Goal: Information Seeking & Learning: Find specific fact

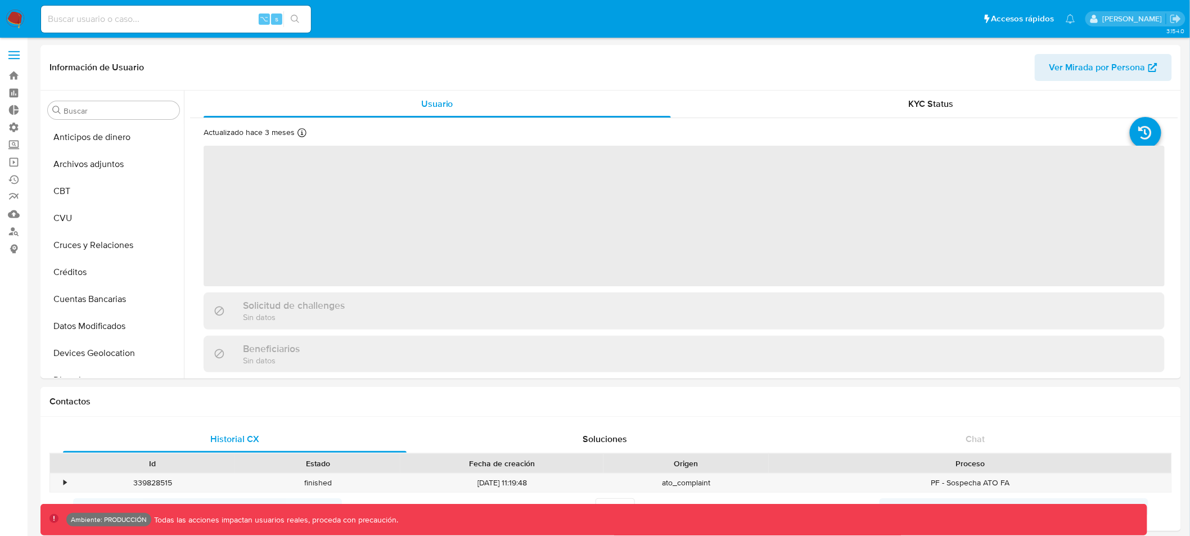
scroll to position [528, 0]
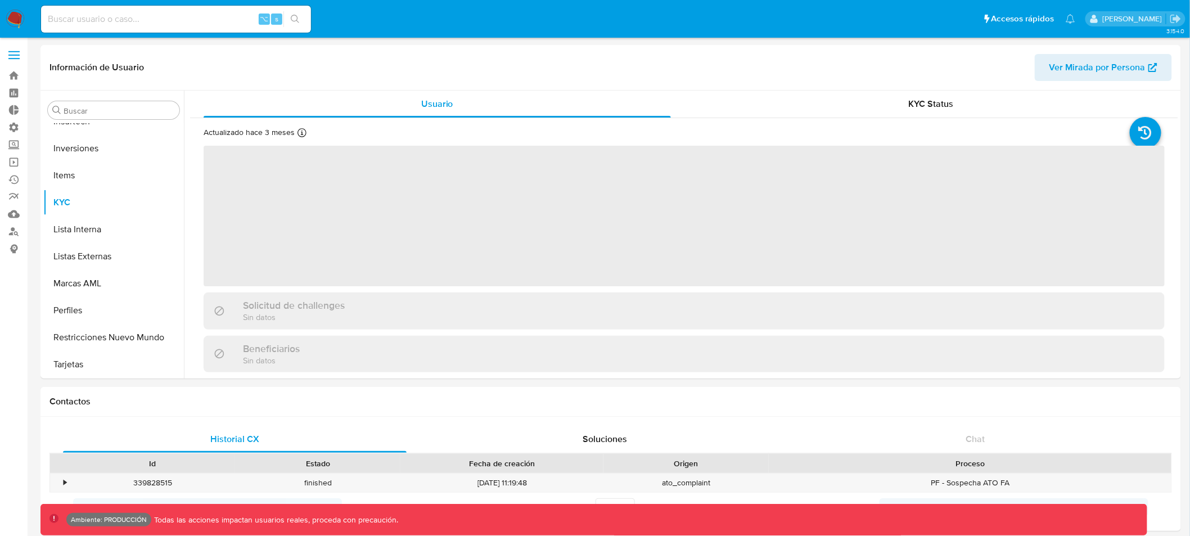
select select "10"
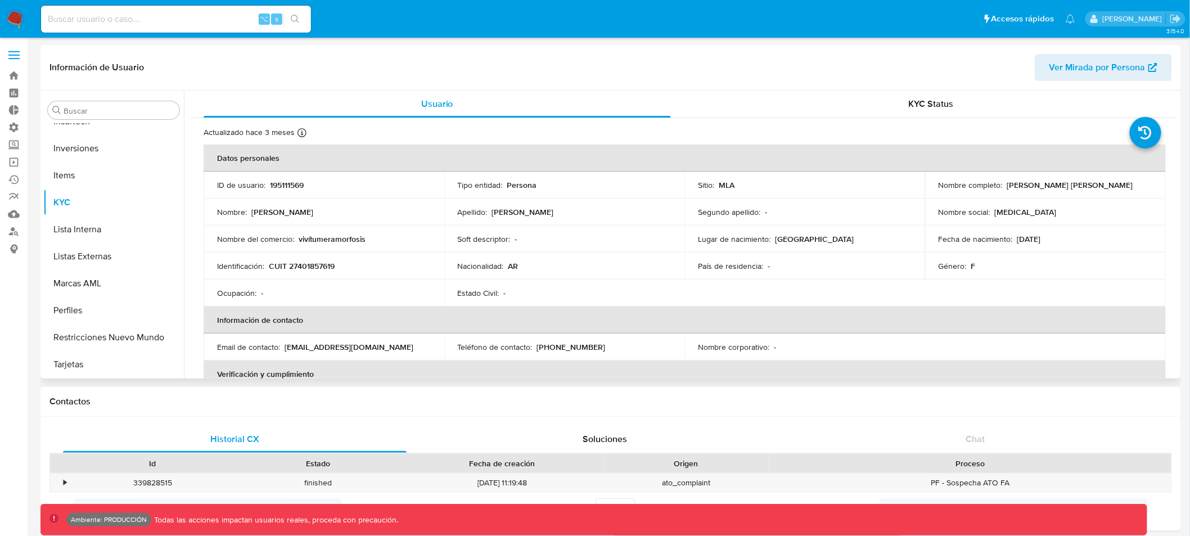
click at [293, 187] on p "195111569" at bounding box center [287, 185] width 34 height 10
copy p "195111569"
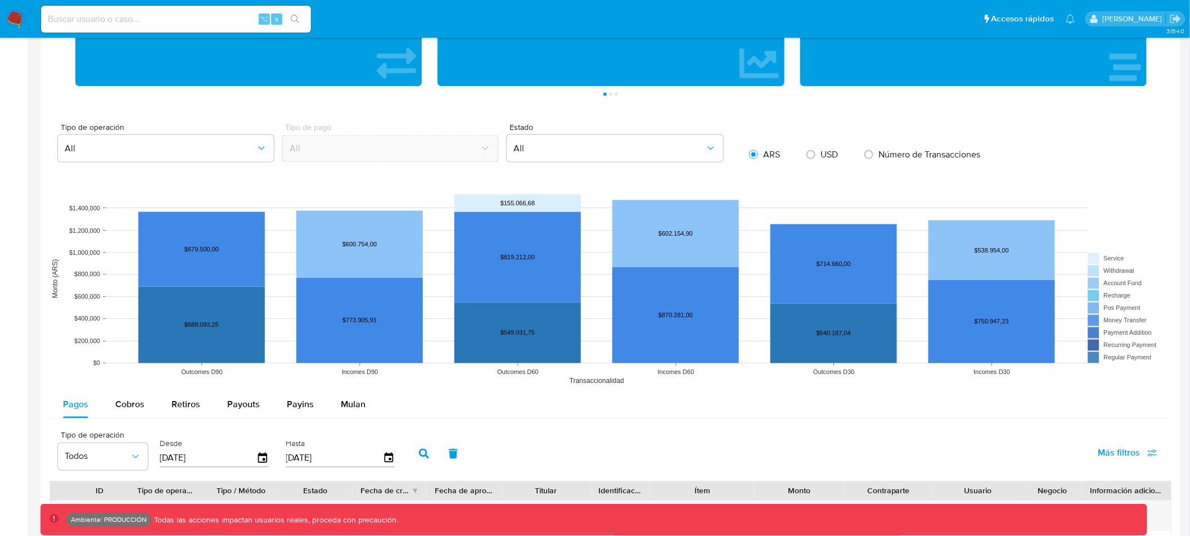
scroll to position [634, 0]
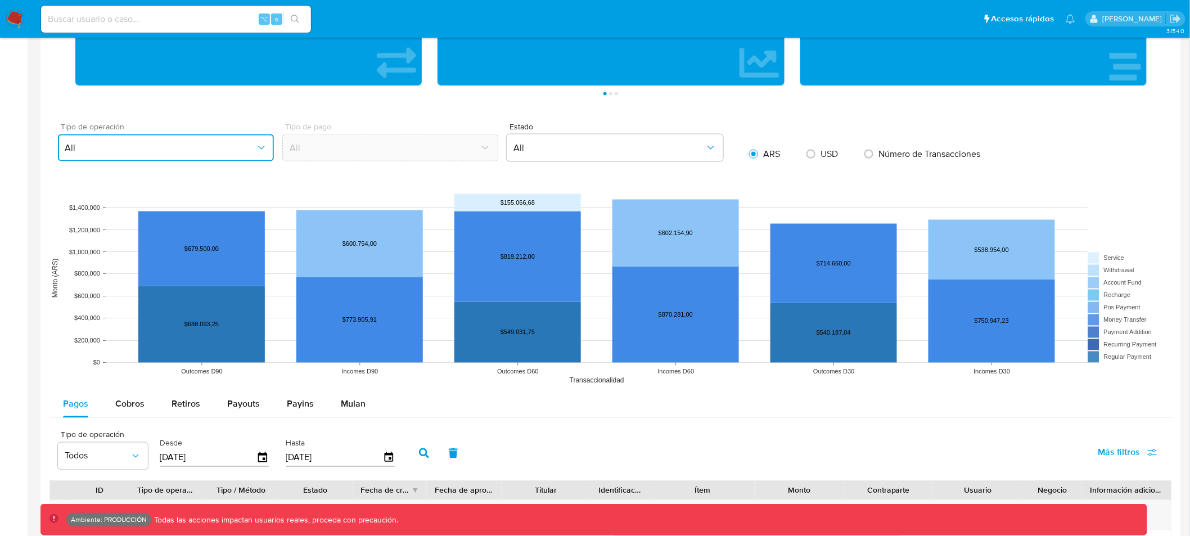
click at [257, 150] on icon "button" at bounding box center [261, 147] width 11 height 11
click at [28, 155] on main "3.154.0 Información de Usuario Ver Mirada por Persona Buscar Anticipos de diner…" at bounding box center [595, 206] width 1190 height 1681
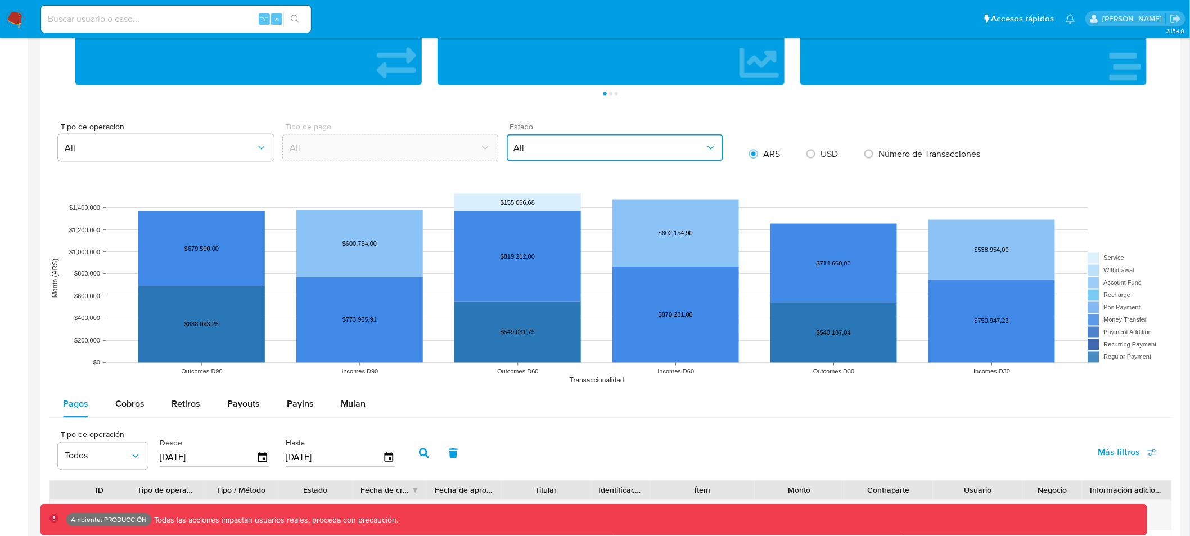
click at [570, 144] on span "All" at bounding box center [608, 147] width 191 height 11
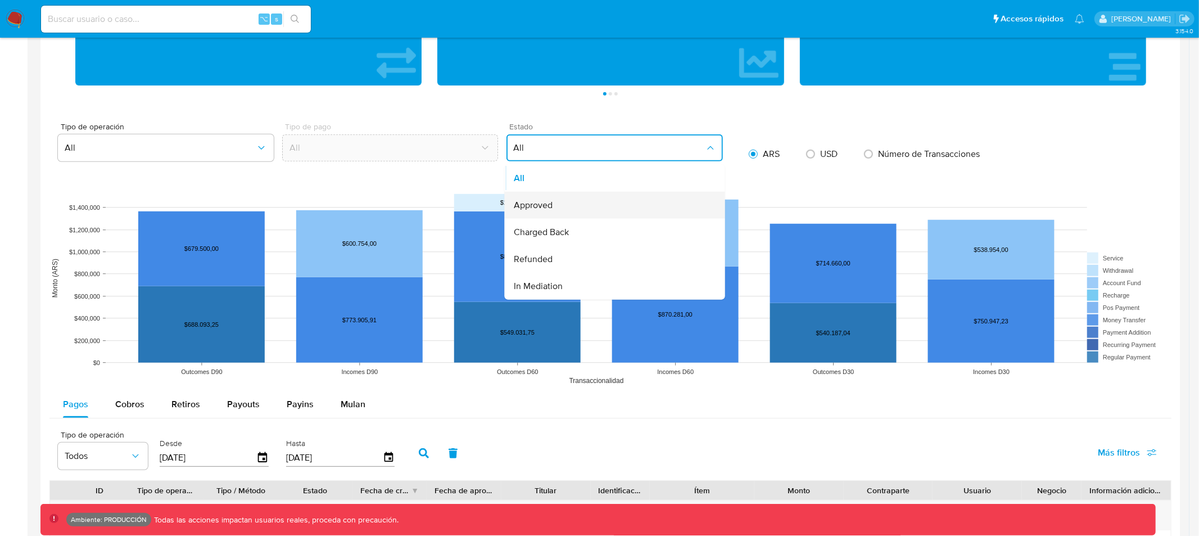
click at [564, 205] on div "Approved" at bounding box center [612, 205] width 196 height 27
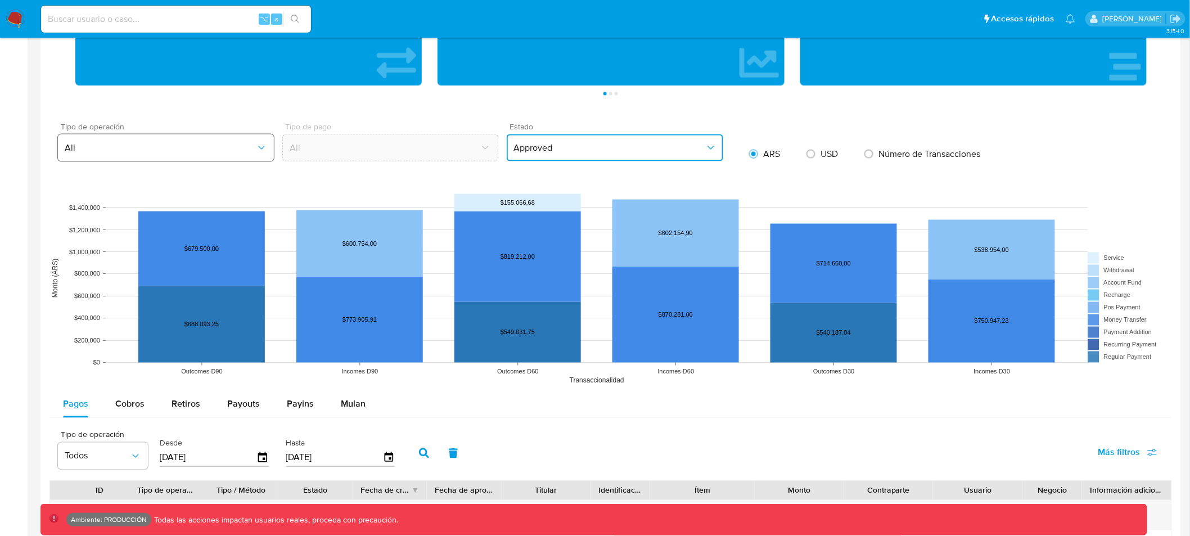
click at [205, 148] on span "All" at bounding box center [160, 147] width 191 height 11
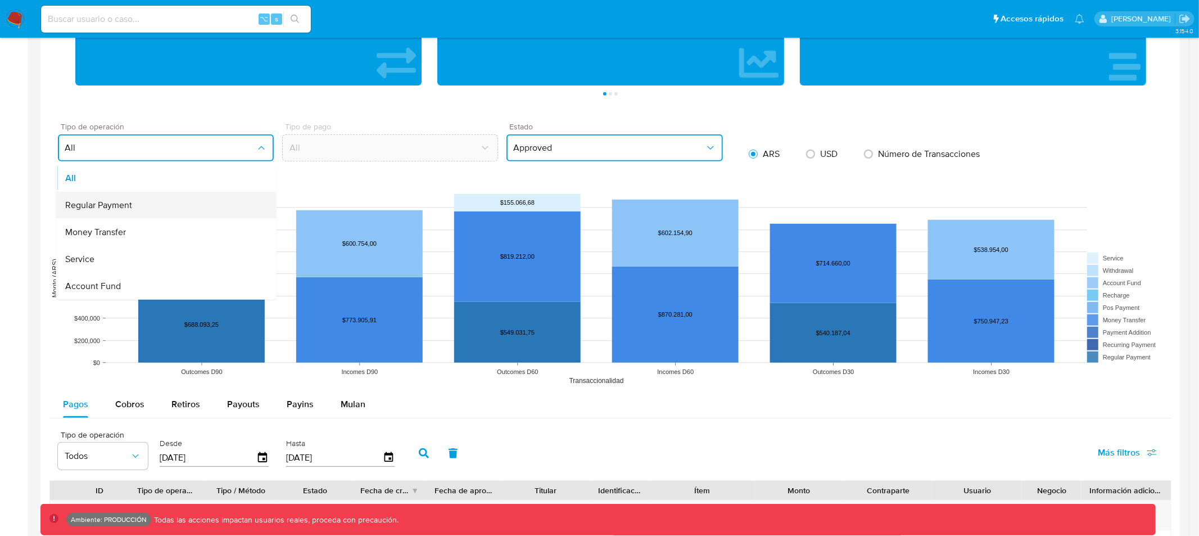
click at [164, 210] on div "Regular Payment" at bounding box center [163, 205] width 196 height 27
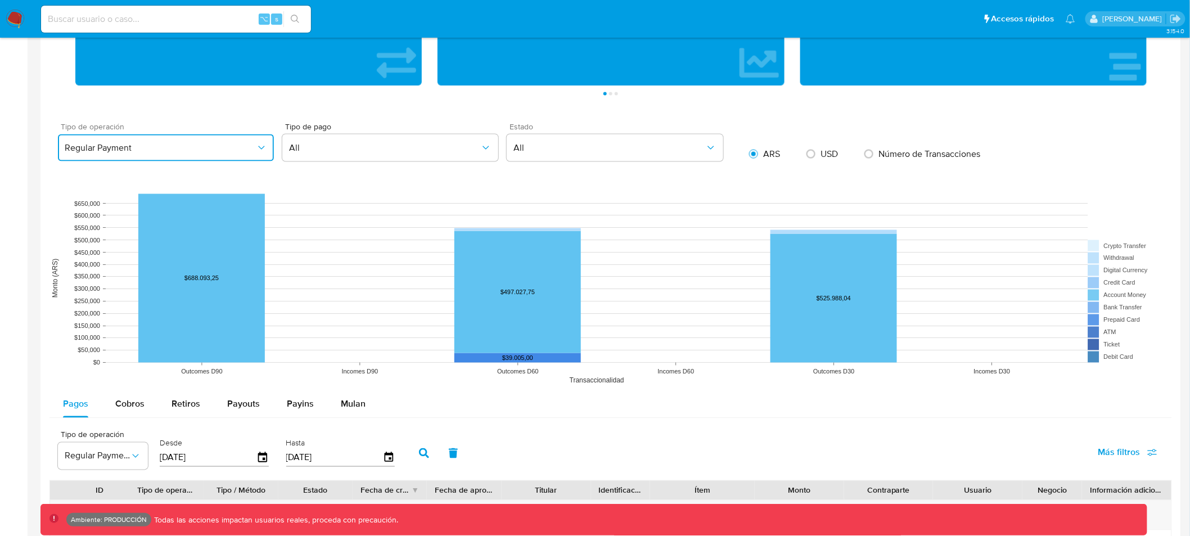
click at [215, 147] on span "Regular Payment" at bounding box center [160, 147] width 191 height 11
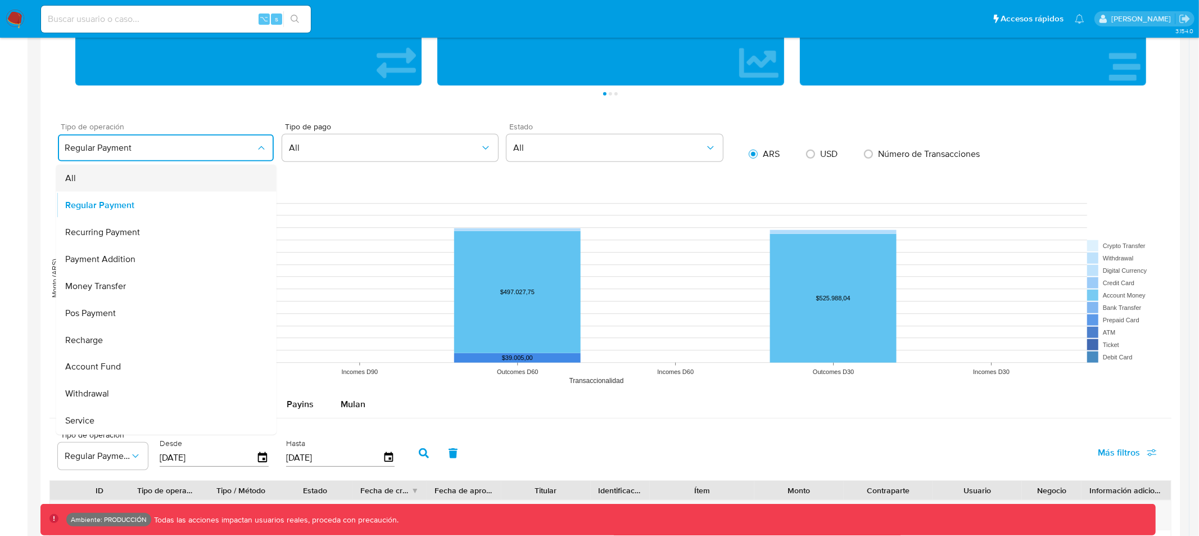
click at [178, 172] on div "All" at bounding box center [163, 178] width 196 height 27
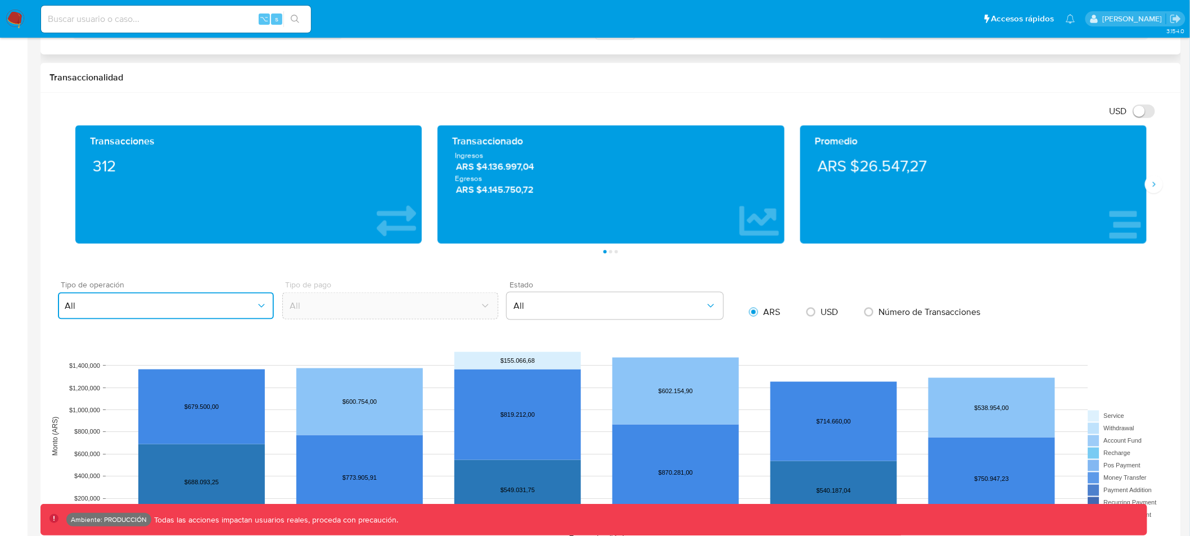
scroll to position [359, 0]
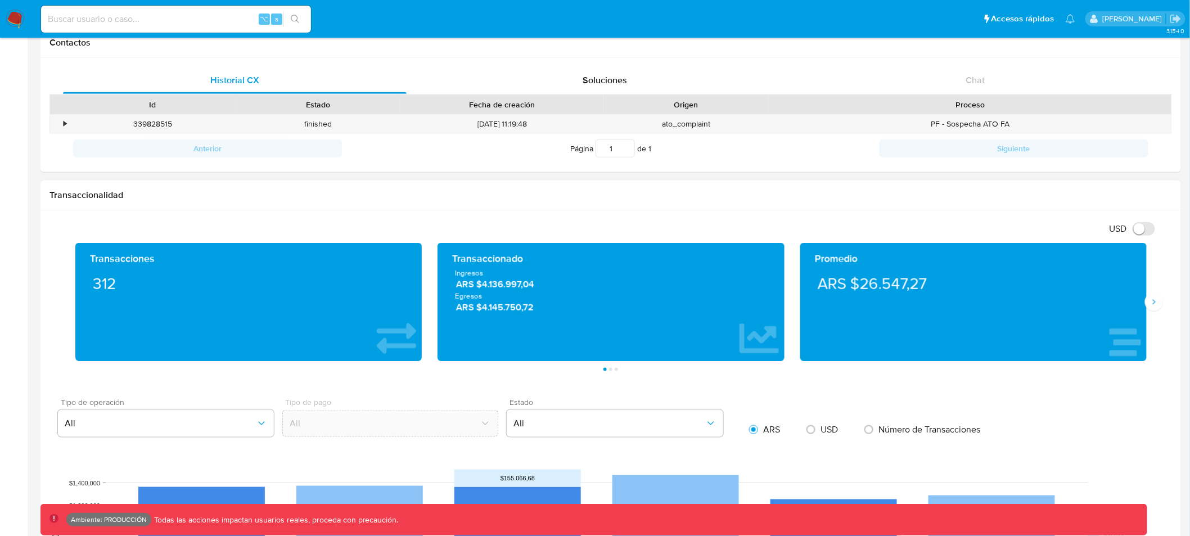
click at [1124, 192] on h1 "Transaccionalidad" at bounding box center [610, 194] width 1122 height 11
click at [1167, 196] on h1 "Transaccionalidad" at bounding box center [610, 194] width 1122 height 11
drag, startPoint x: 857, startPoint y: 186, endPoint x: 834, endPoint y: 192, distance: 23.3
click at [857, 186] on div "Transaccionalidad" at bounding box center [610, 195] width 1140 height 30
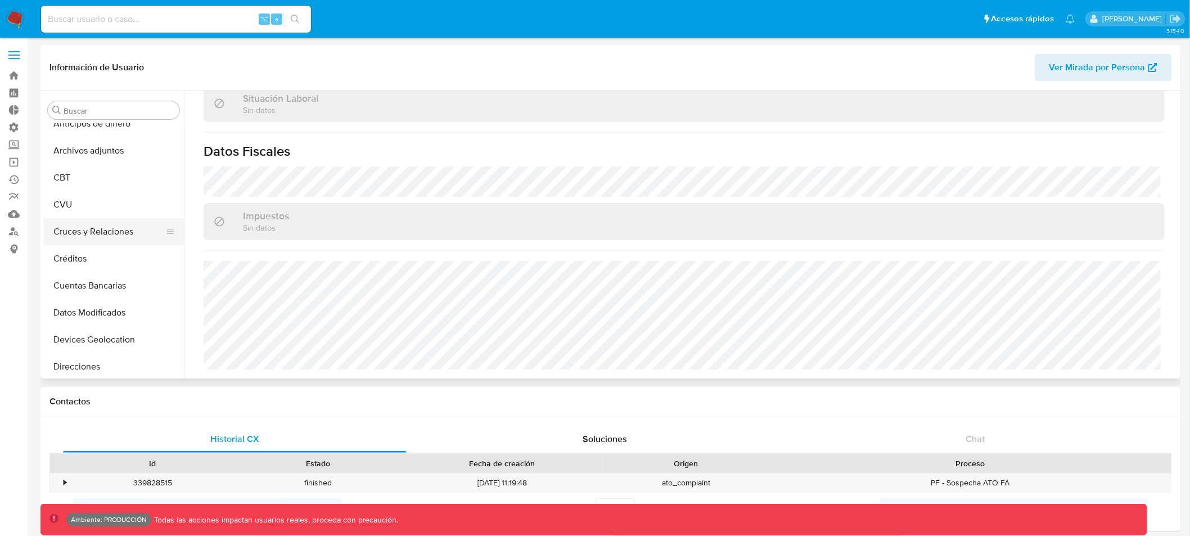
scroll to position [0, 0]
click at [1083, 67] on span "Ver Mirada por Persona" at bounding box center [1097, 67] width 96 height 27
click at [204, 26] on input at bounding box center [176, 19] width 270 height 15
paste input "195111569"
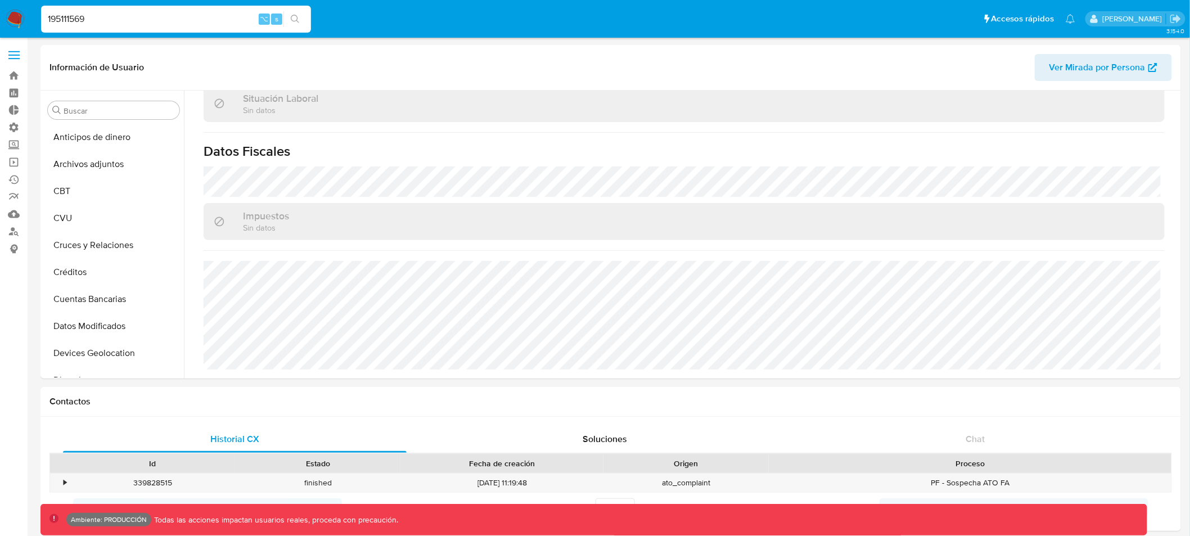
type input "195111569"
click at [296, 16] on icon "search-icon" at bounding box center [295, 19] width 9 height 9
click at [296, 19] on icon "search-icon" at bounding box center [295, 19] width 9 height 9
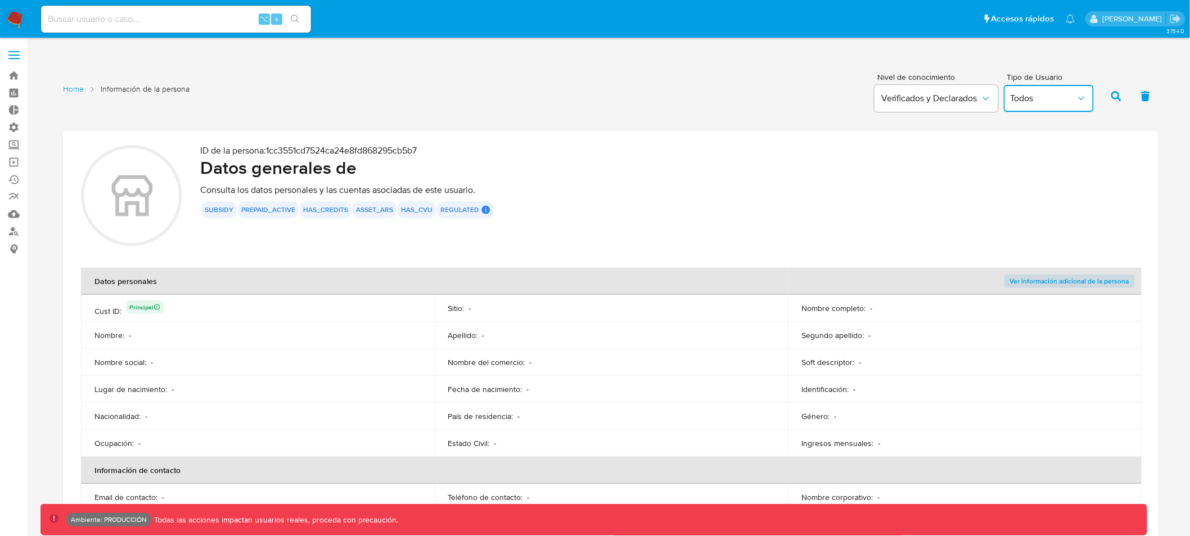
click at [1050, 98] on span "Todos" at bounding box center [1042, 98] width 65 height 11
click at [110, 18] on input at bounding box center [176, 19] width 270 height 15
paste input "195111569"
type input "195111569"
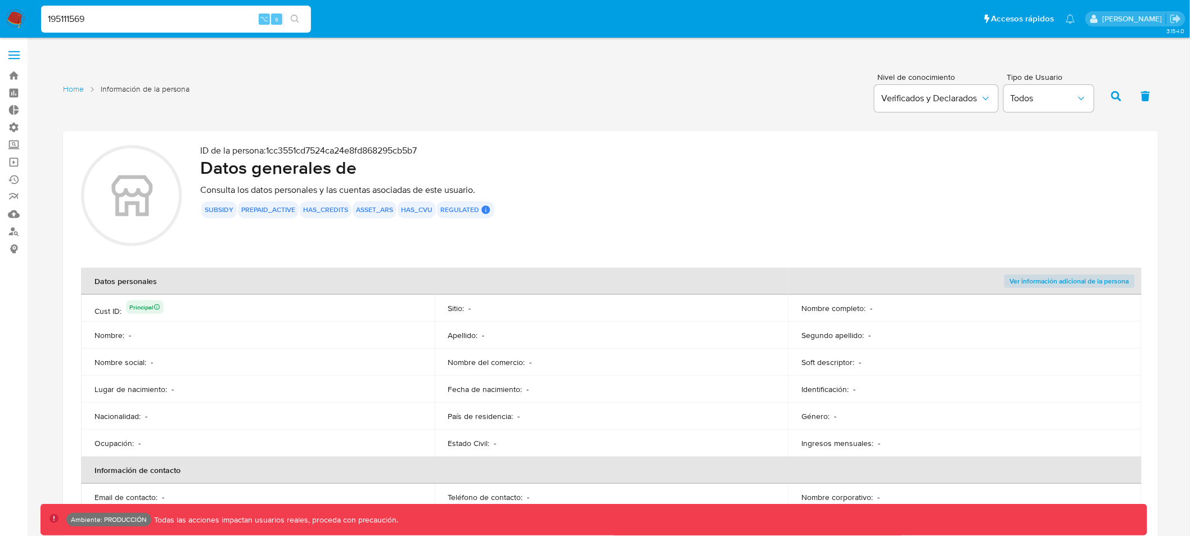
click at [301, 22] on button "search-icon" at bounding box center [294, 19] width 23 height 16
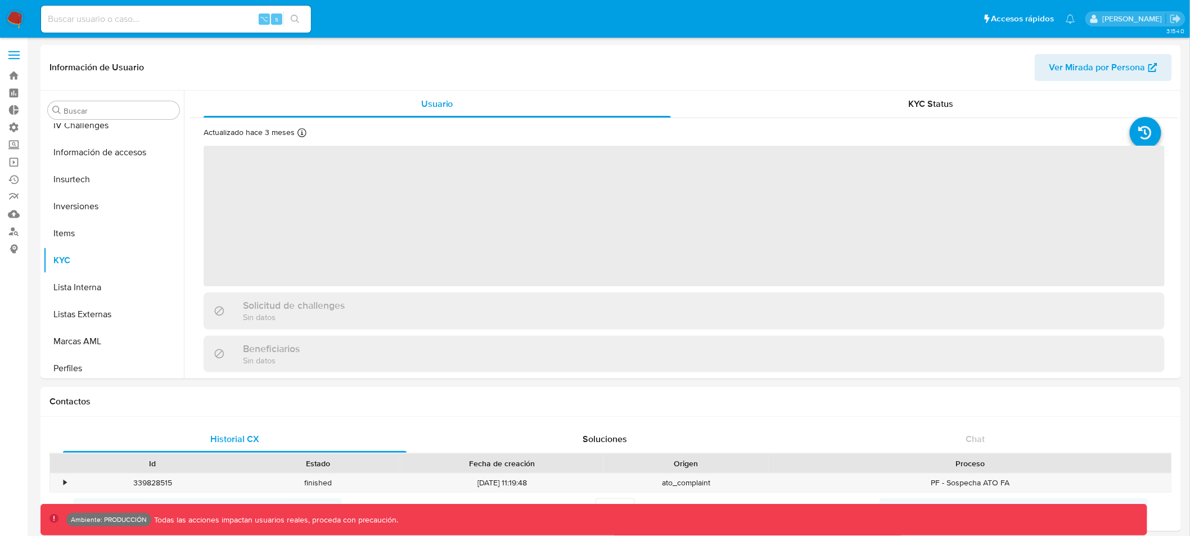
scroll to position [528, 0]
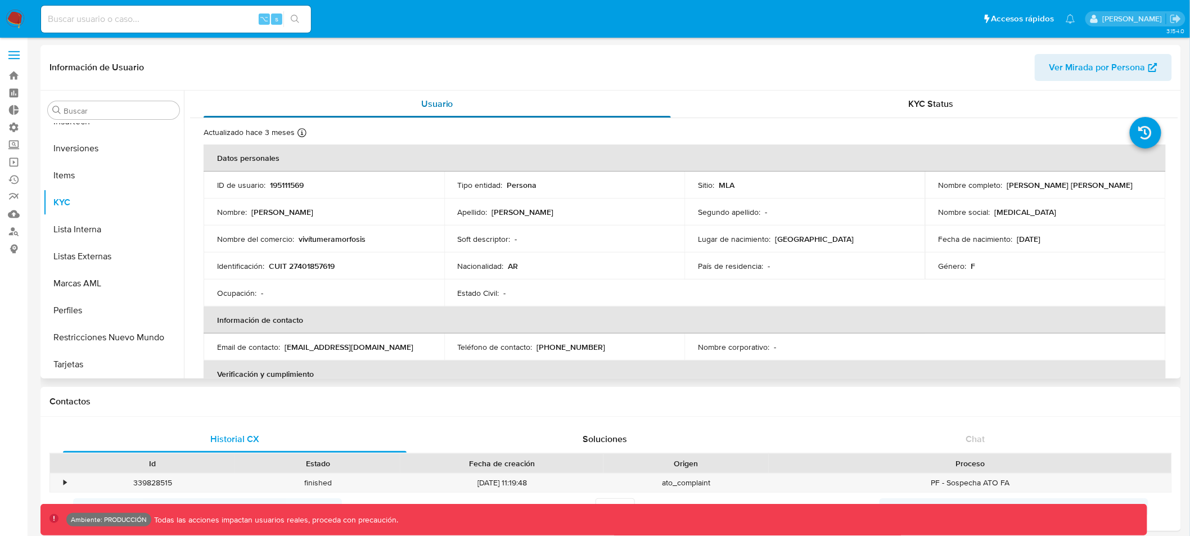
select select "10"
click at [1066, 70] on span "Ver Mirada por Persona" at bounding box center [1097, 67] width 96 height 27
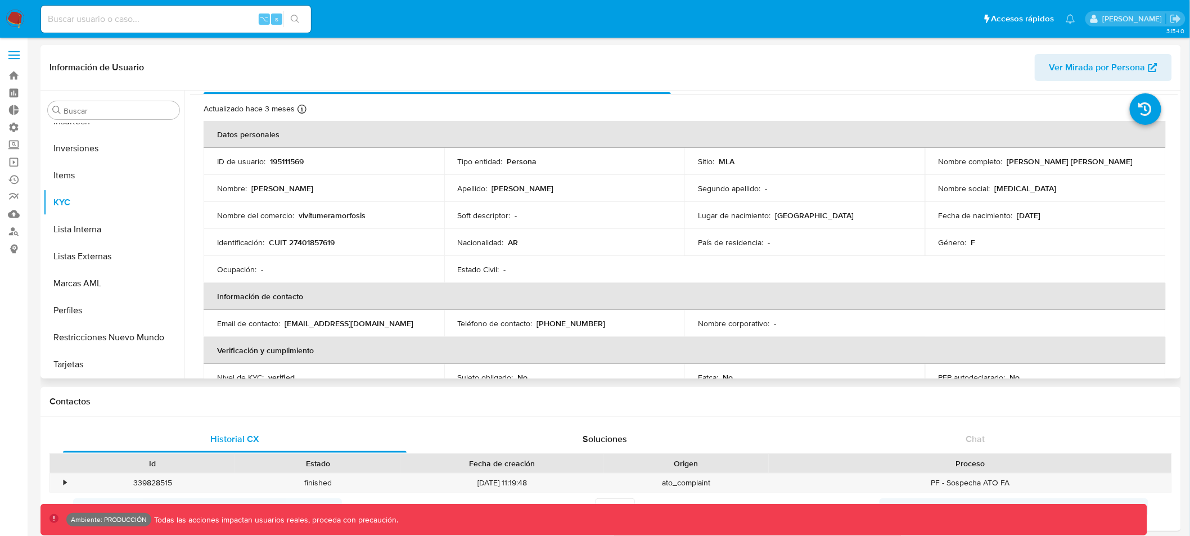
scroll to position [0, 0]
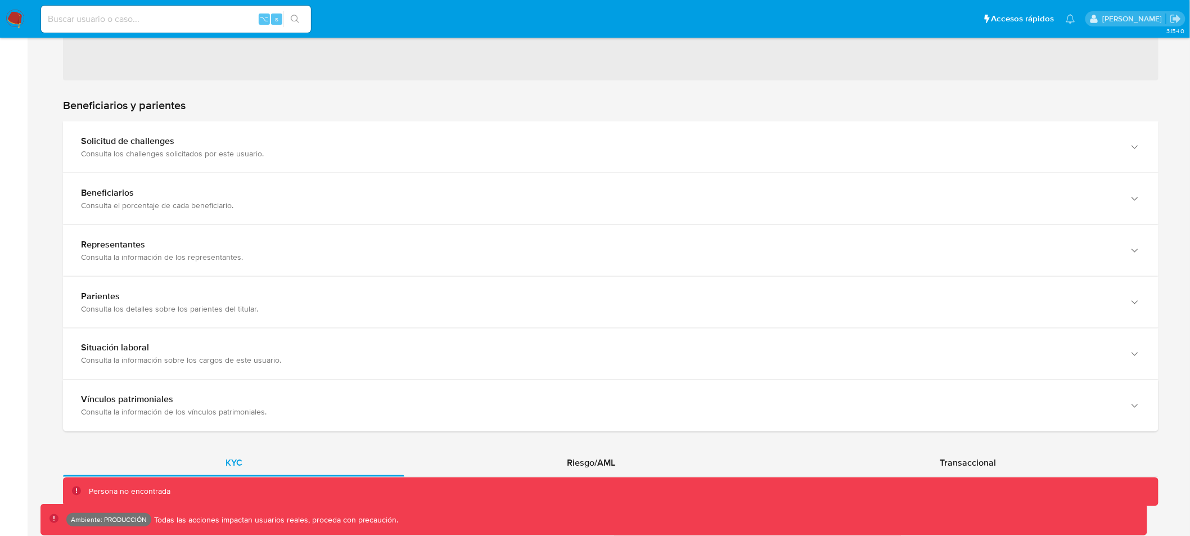
scroll to position [582, 0]
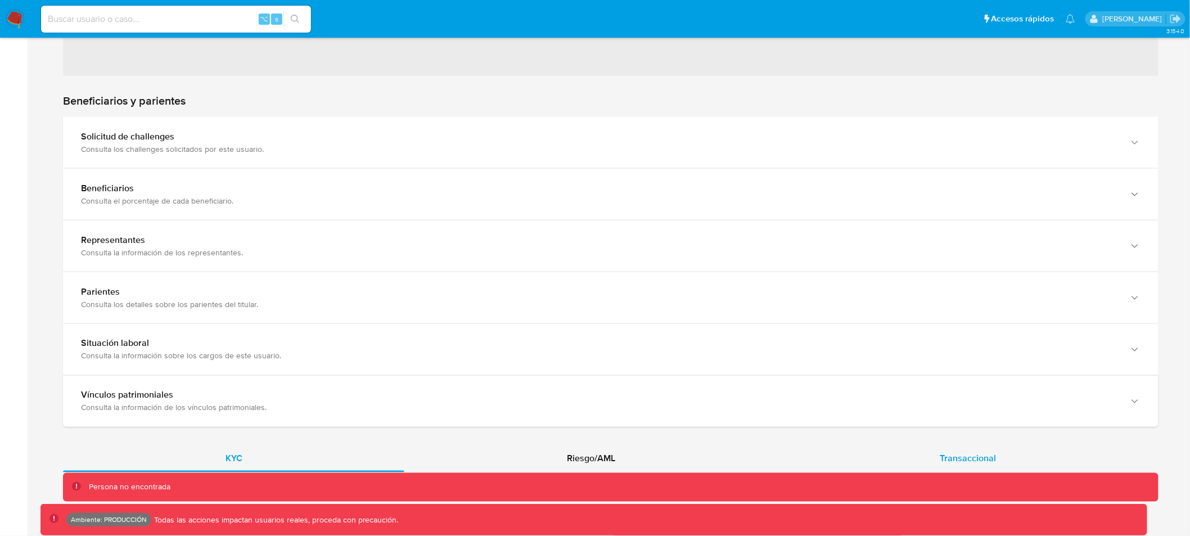
click at [983, 460] on span "Transaccional" at bounding box center [967, 458] width 56 height 13
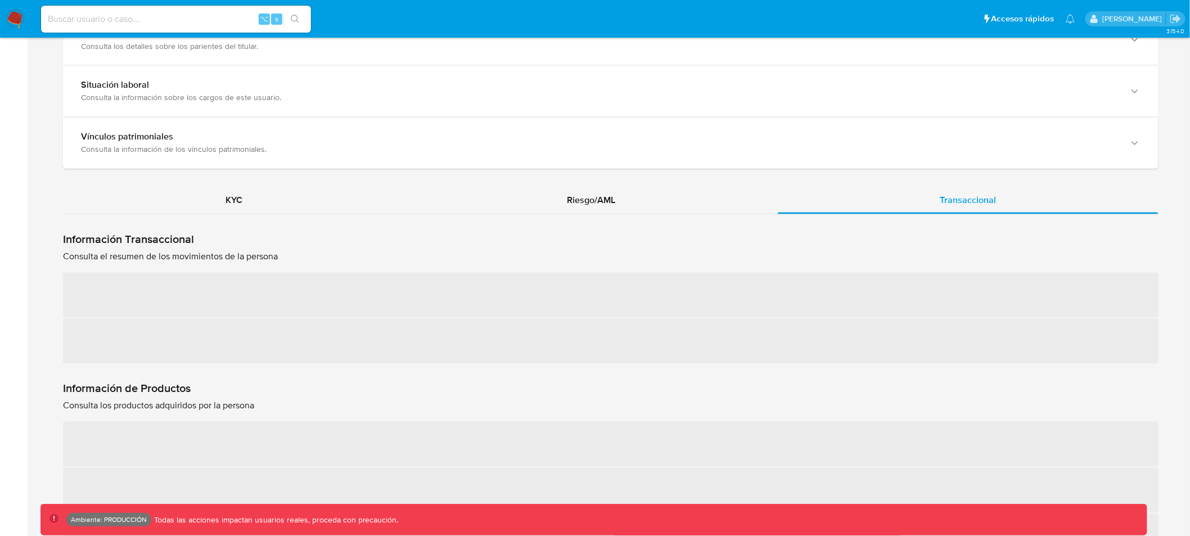
scroll to position [841, 0]
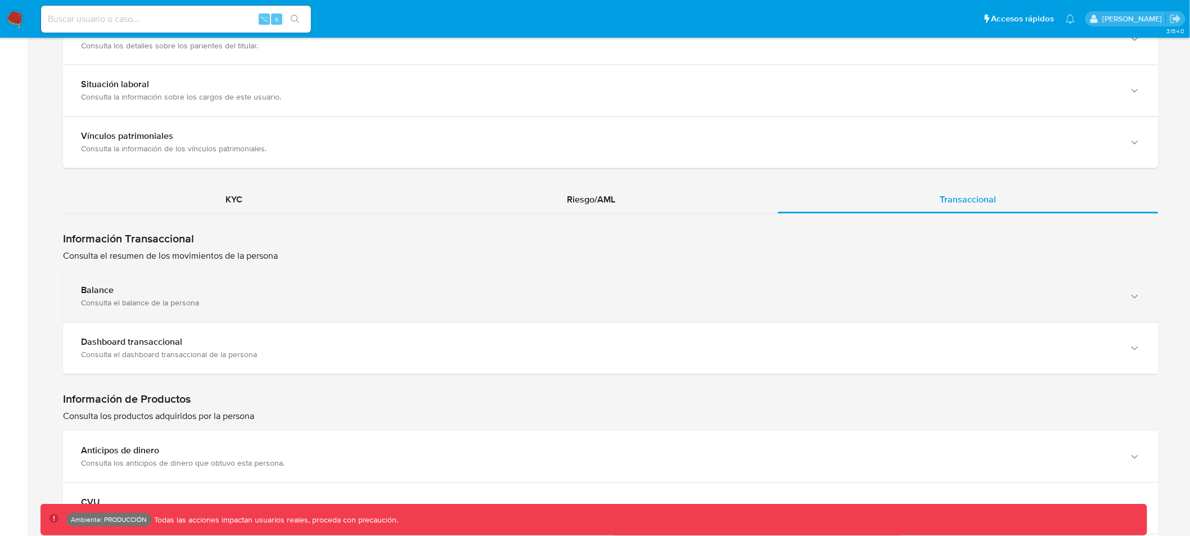
click at [1134, 296] on icon "button" at bounding box center [1134, 296] width 11 height 11
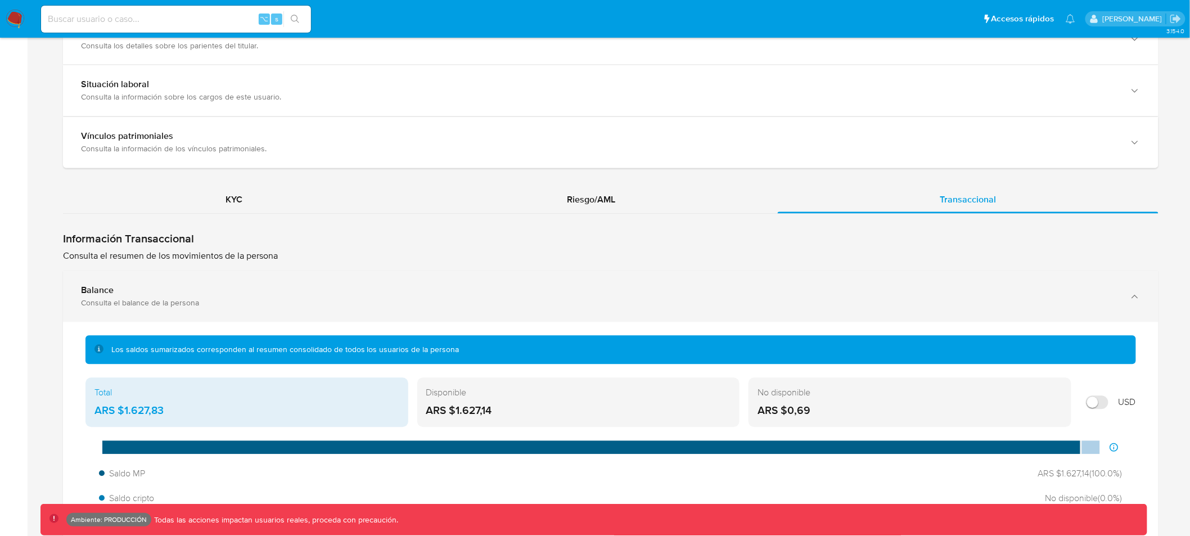
click at [1134, 296] on icon "button" at bounding box center [1134, 296] width 6 height 3
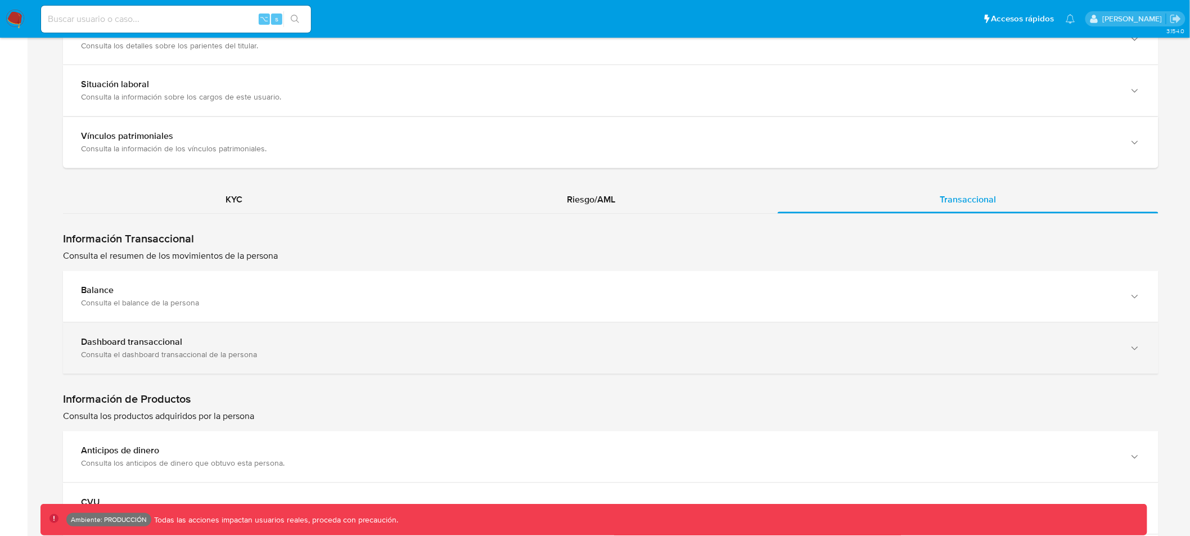
click at [1133, 350] on icon "button" at bounding box center [1134, 348] width 11 height 11
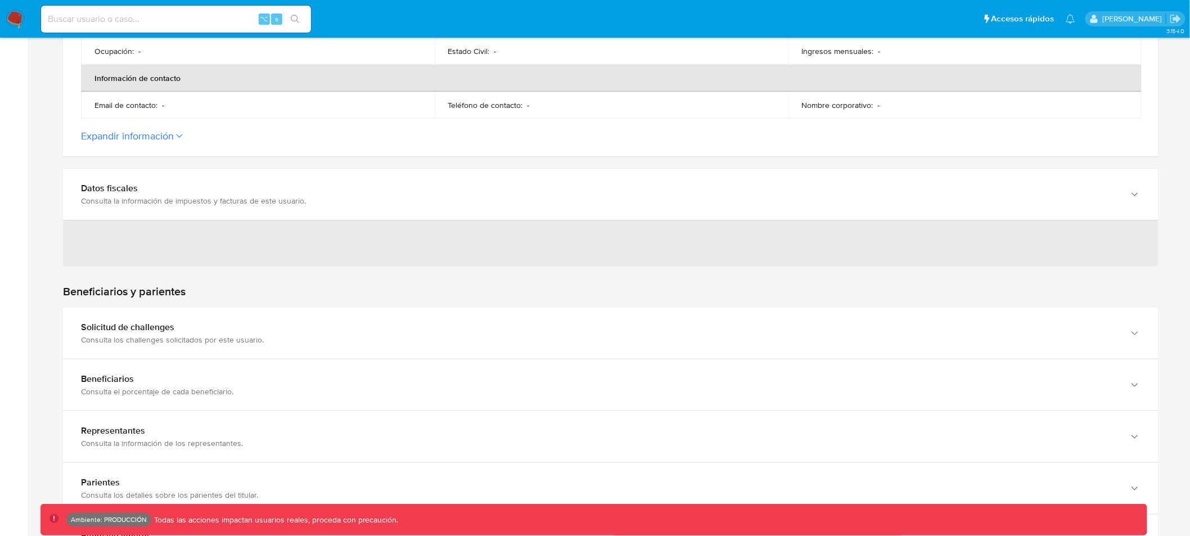
scroll to position [0, 0]
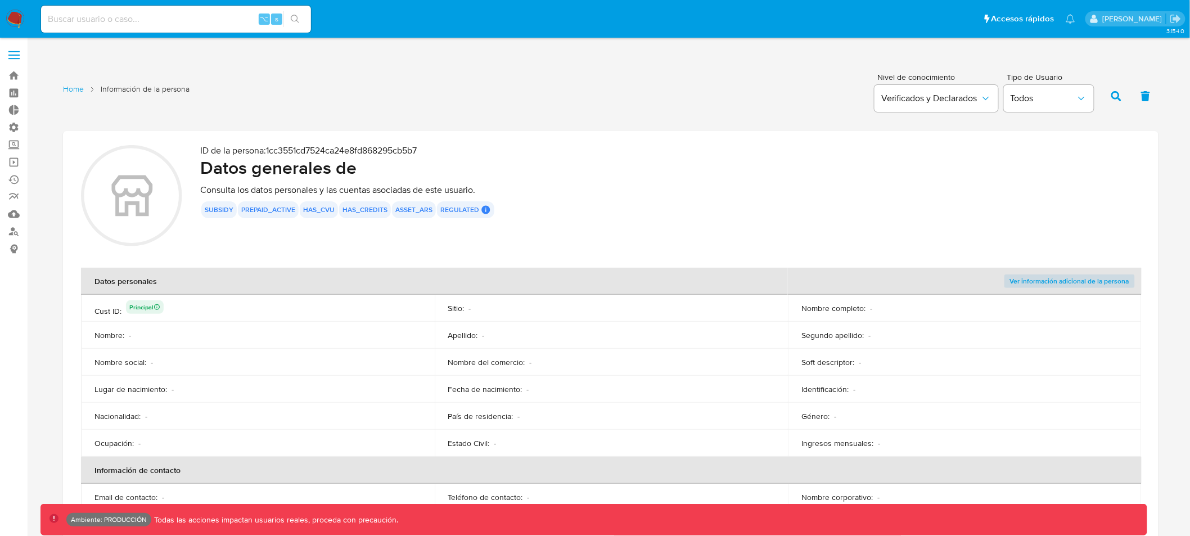
click at [352, 150] on p "ID de la persona : 1cc3551cd7524ca24e8fd868295cb5b7" at bounding box center [670, 150] width 940 height 11
click at [430, 153] on p "ID de la persona : 1cc3551cd7524ca24e8fd868295cb5b7" at bounding box center [670, 150] width 940 height 11
click at [396, 149] on p "ID de la persona : 1cc3551cd7524ca24e8fd868295cb5b7" at bounding box center [670, 150] width 940 height 11
click at [397, 150] on p "ID de la persona : 1cc3551cd7524ca24e8fd868295cb5b7" at bounding box center [670, 150] width 940 height 11
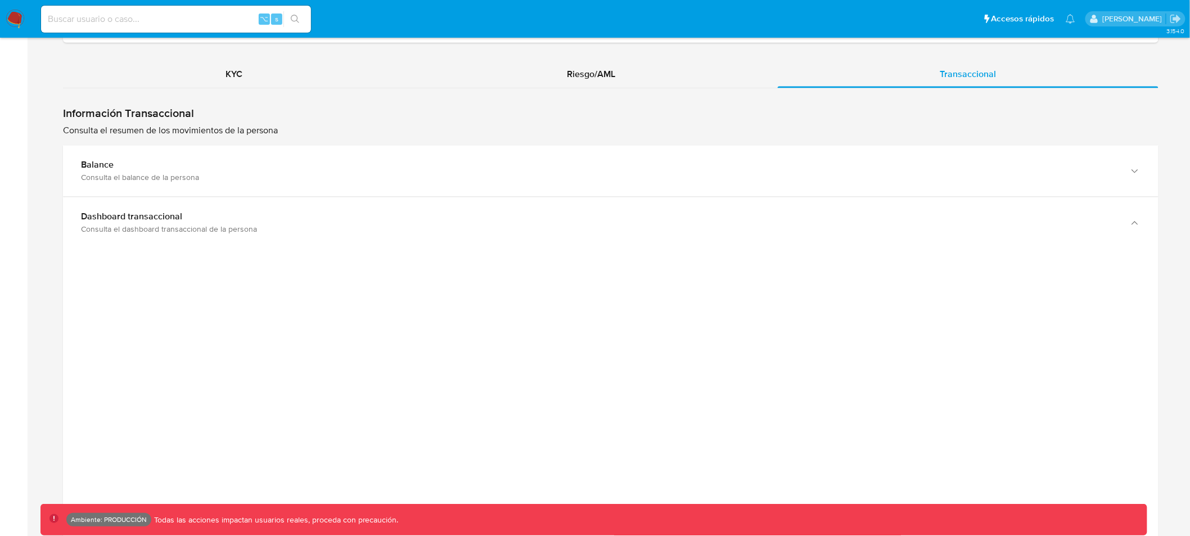
scroll to position [959, 0]
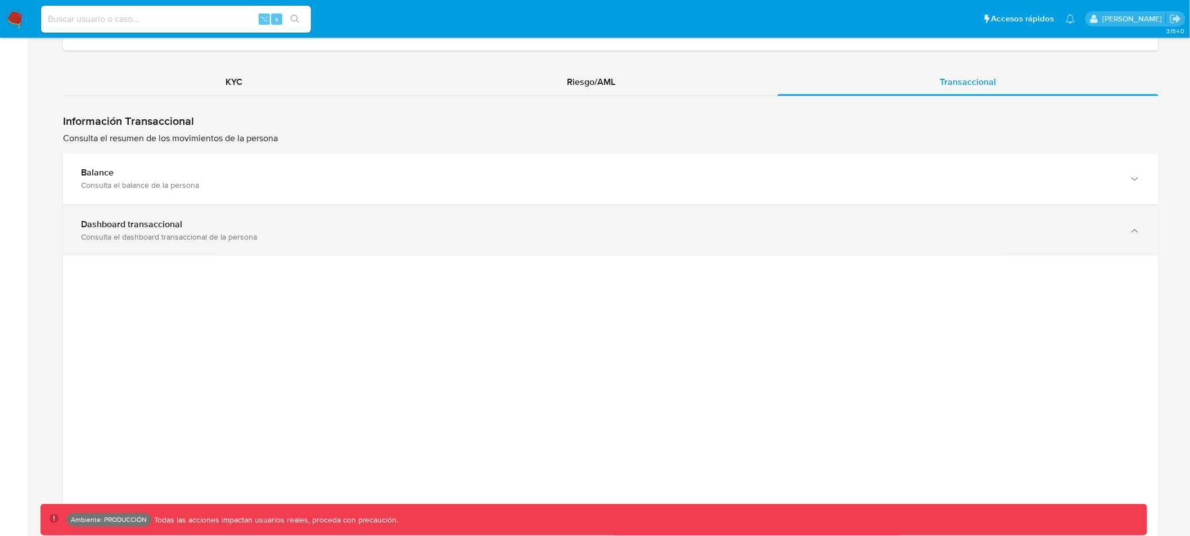
click at [1138, 232] on icon "button" at bounding box center [1134, 230] width 11 height 11
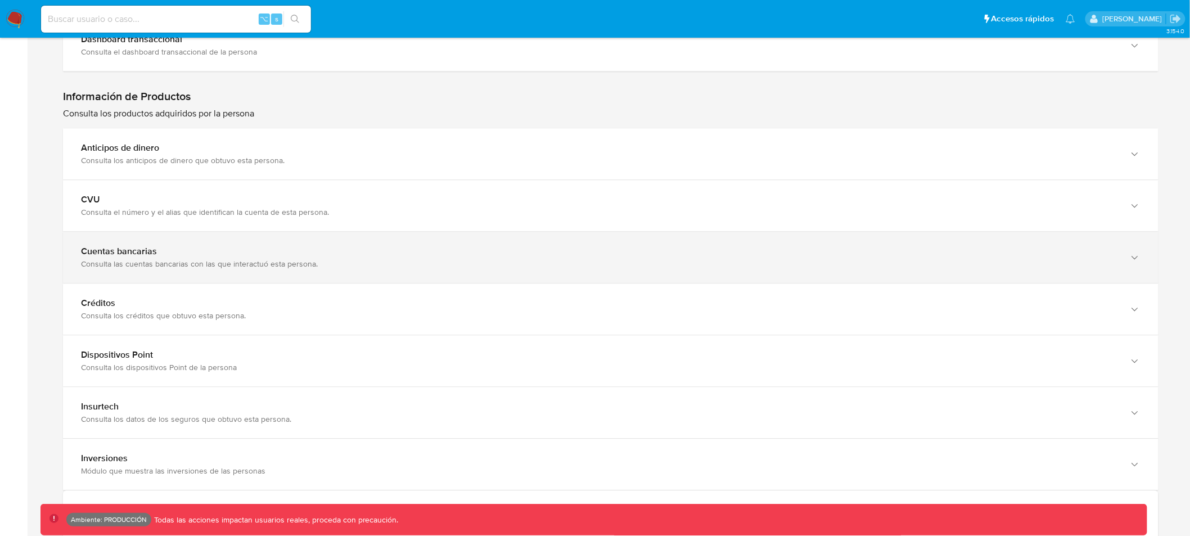
scroll to position [1153, 0]
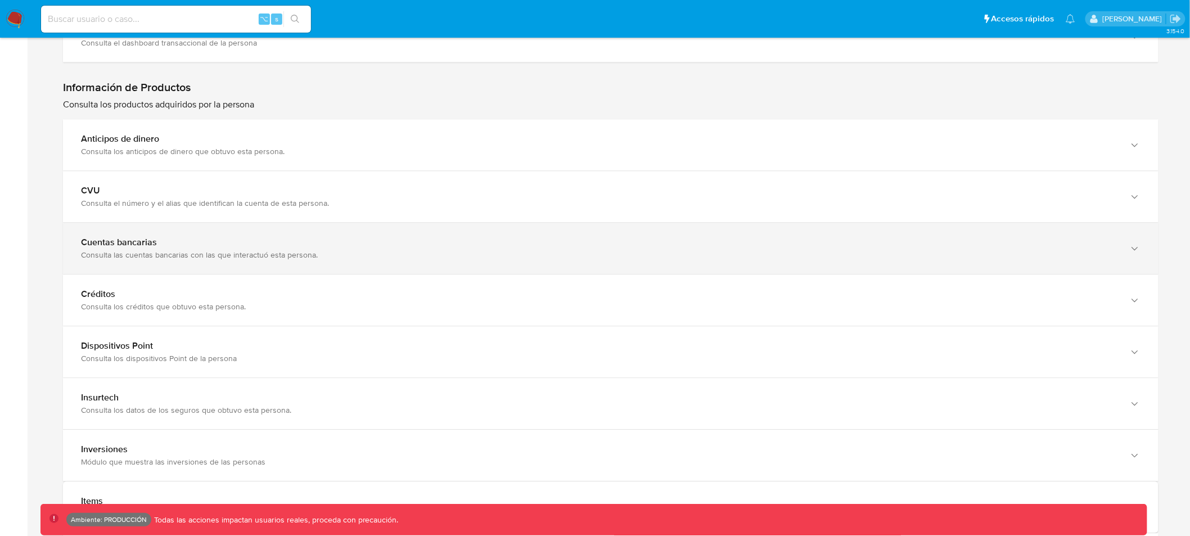
click at [1140, 245] on icon "button" at bounding box center [1134, 248] width 11 height 11
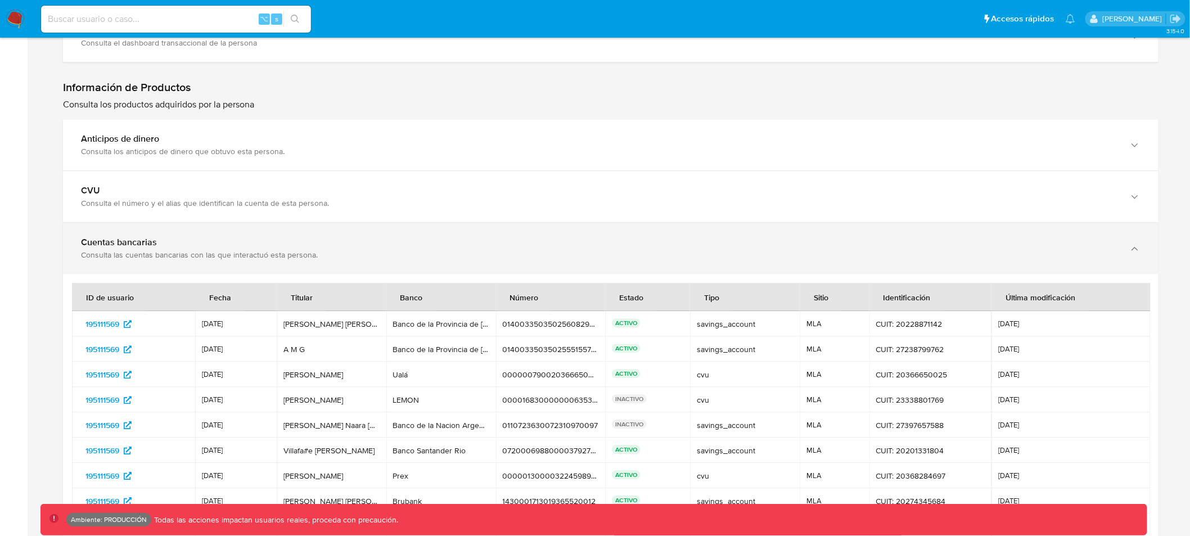
click at [1139, 246] on icon "button" at bounding box center [1134, 248] width 11 height 11
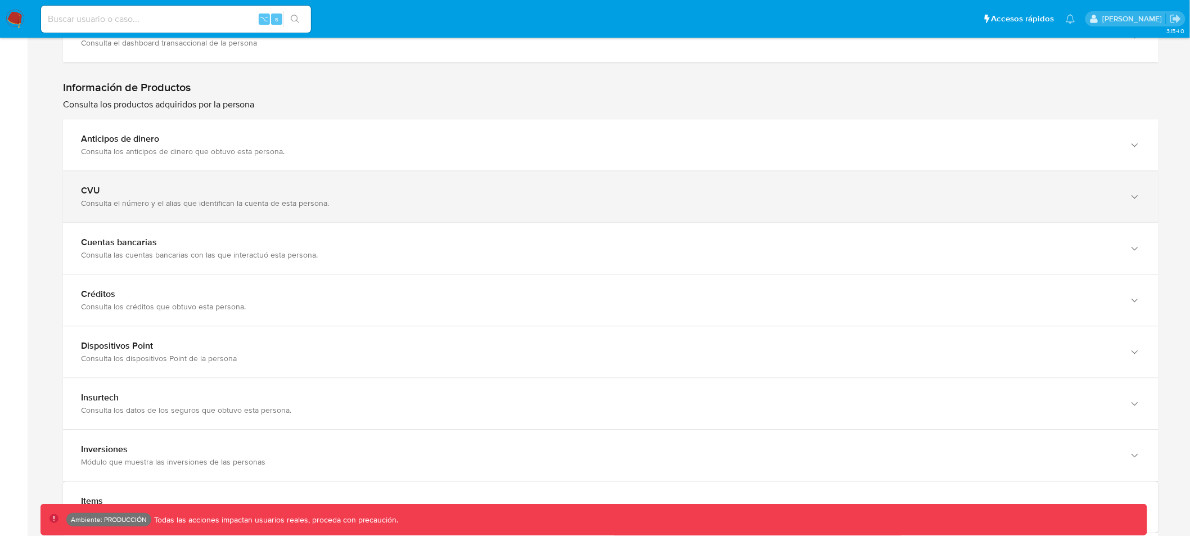
click at [1134, 206] on div "button" at bounding box center [1133, 196] width 13 height 23
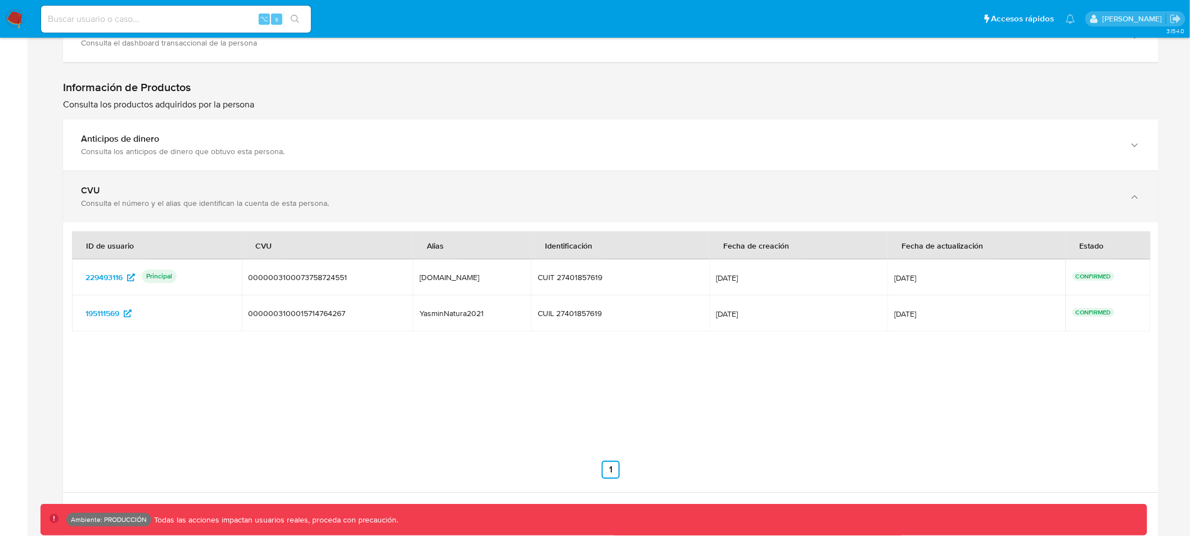
click at [1134, 206] on div "button" at bounding box center [1133, 196] width 13 height 23
